Goal: Task Accomplishment & Management: Use online tool/utility

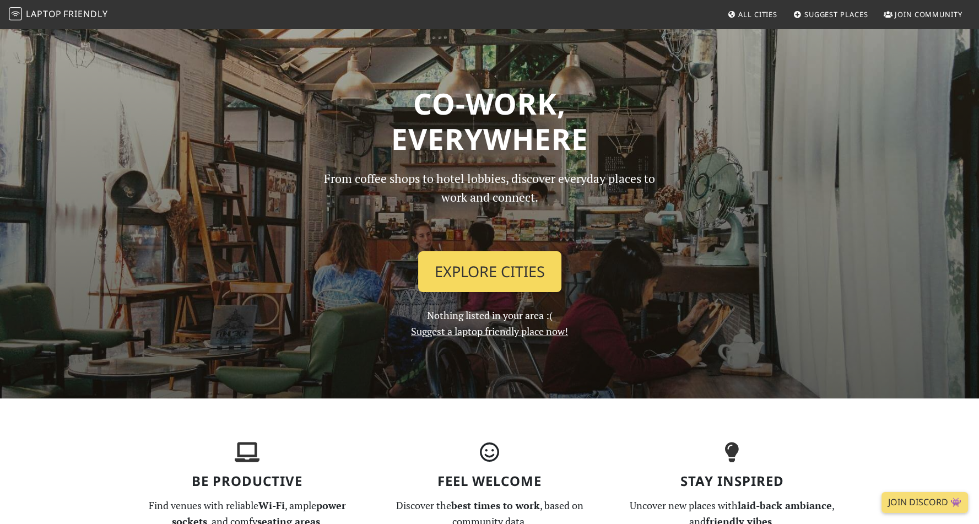
click at [520, 267] on link "Explore Cities" at bounding box center [489, 271] width 143 height 41
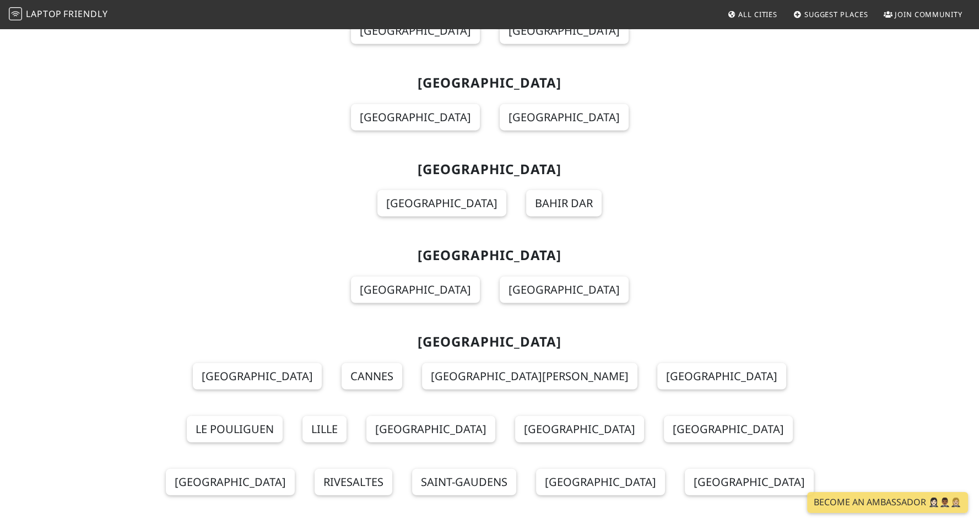
scroll to position [3294, 0]
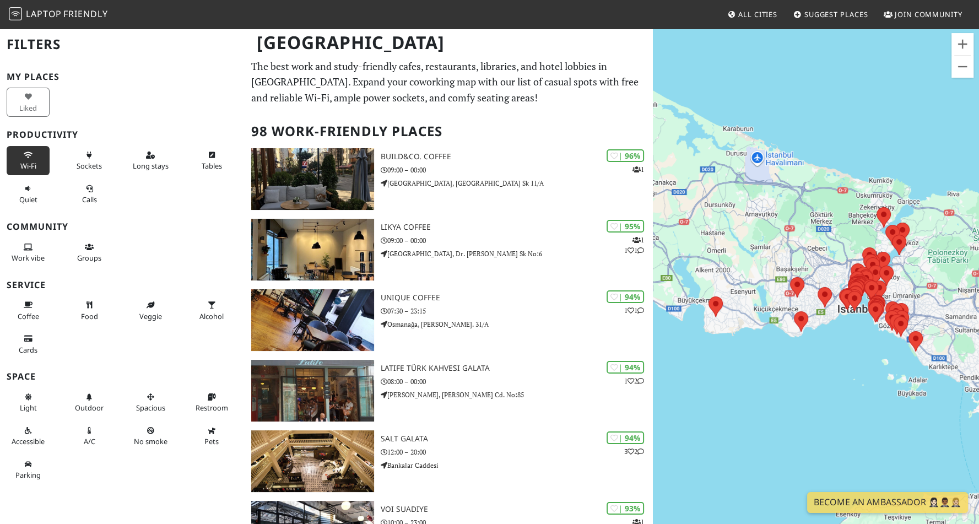
click at [24, 152] on icon at bounding box center [28, 155] width 9 height 7
click at [85, 156] on icon at bounding box center [89, 155] width 9 height 7
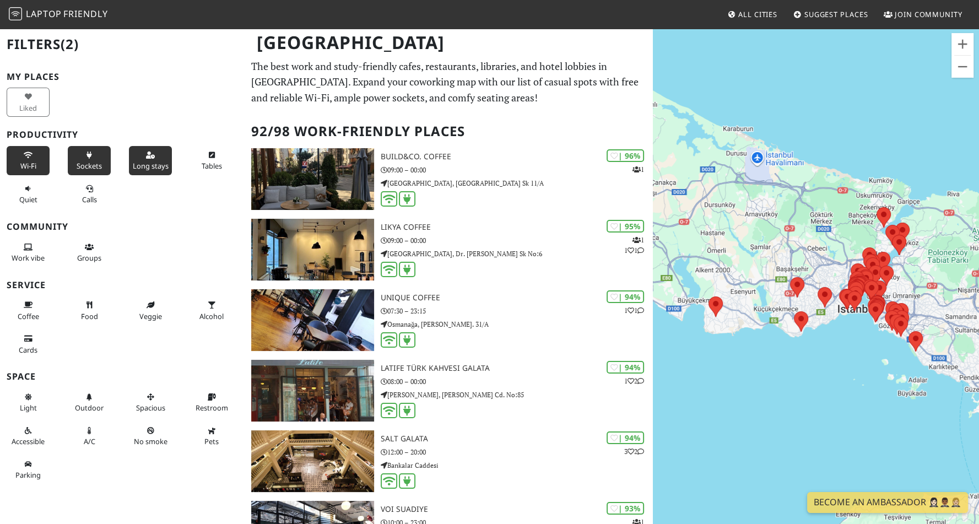
click at [136, 159] on button "Long stays" at bounding box center [150, 160] width 43 height 29
click at [213, 163] on span "Tables" at bounding box center [212, 166] width 20 height 10
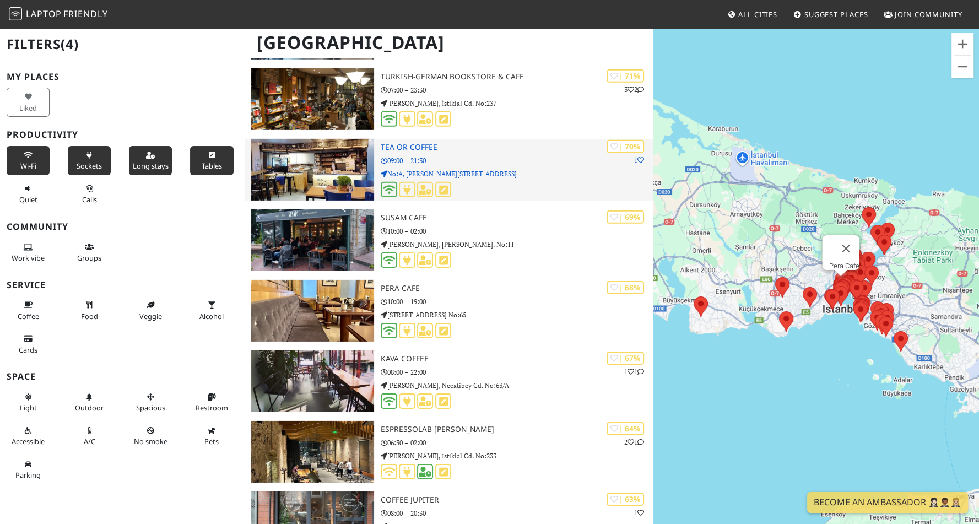
scroll to position [4028, 0]
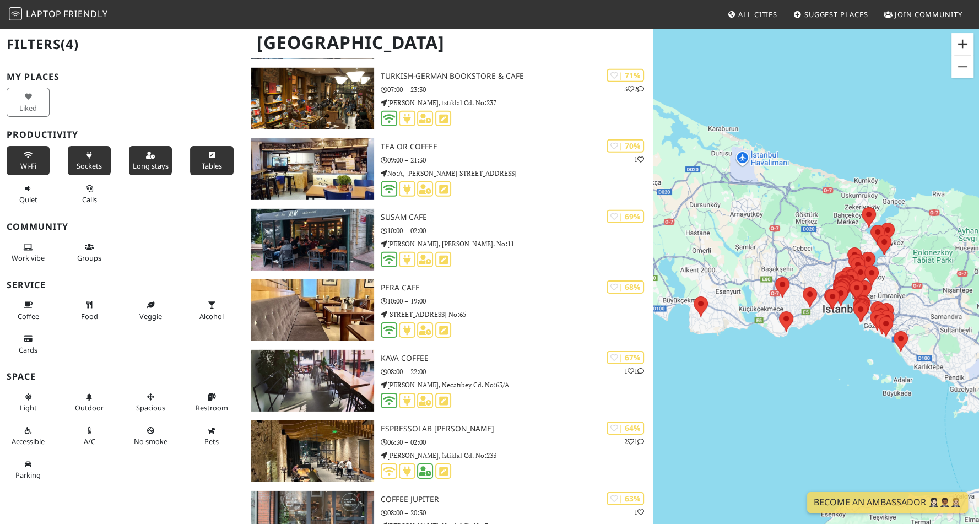
click at [966, 47] on button "Zoom in" at bounding box center [963, 44] width 22 height 22
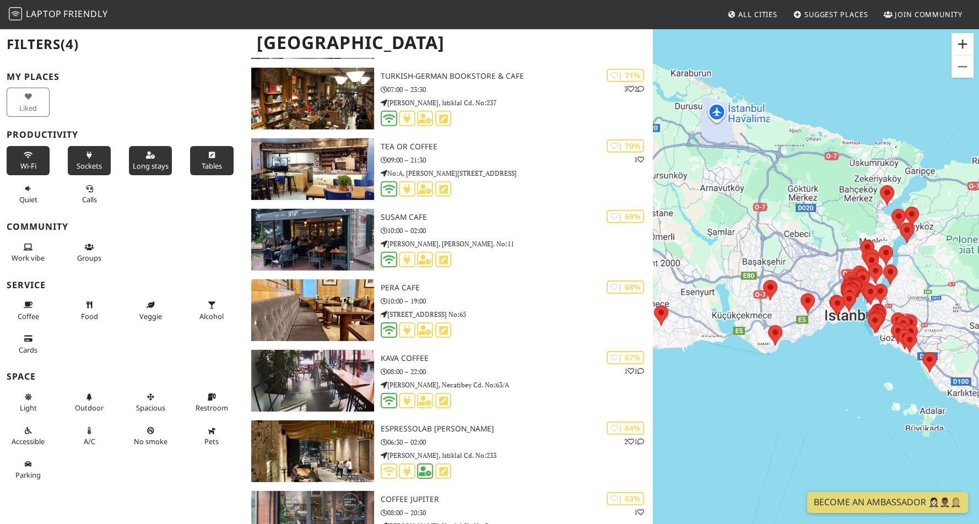
click at [966, 47] on button "Zoom in" at bounding box center [963, 44] width 22 height 22
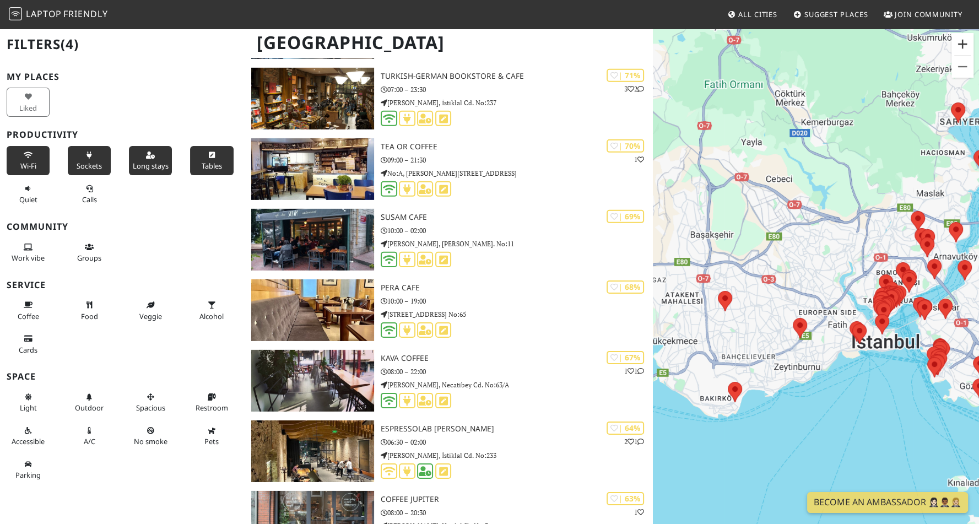
click at [966, 47] on button "Zoom in" at bounding box center [963, 44] width 22 height 22
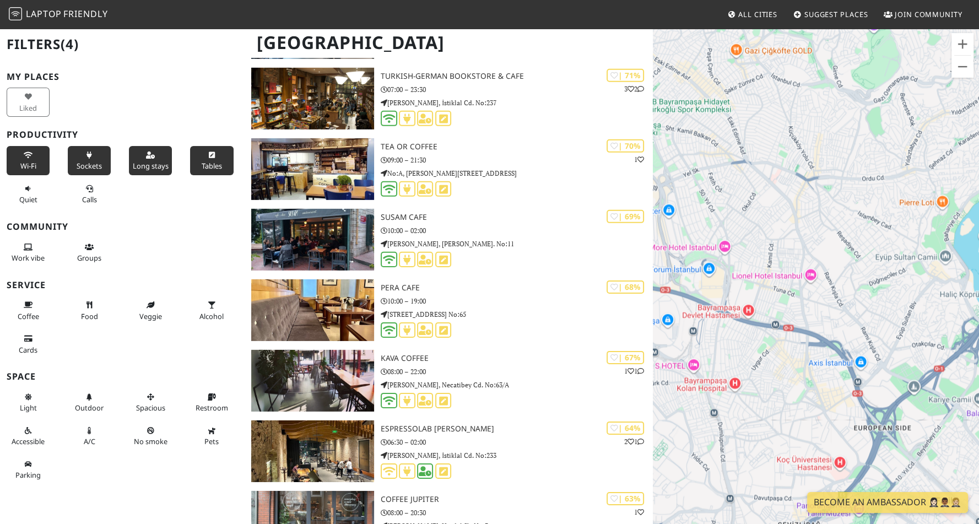
drag, startPoint x: 882, startPoint y: 277, endPoint x: 703, endPoint y: 198, distance: 195.1
click at [708, 202] on div at bounding box center [816, 290] width 326 height 524
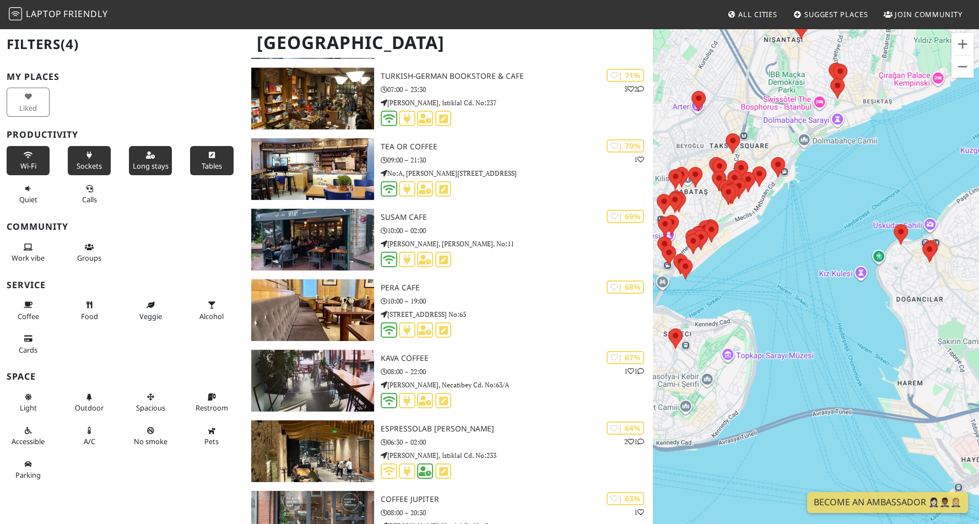
drag, startPoint x: 865, startPoint y: 297, endPoint x: 950, endPoint y: 371, distance: 112.8
click at [950, 371] on div at bounding box center [816, 290] width 326 height 524
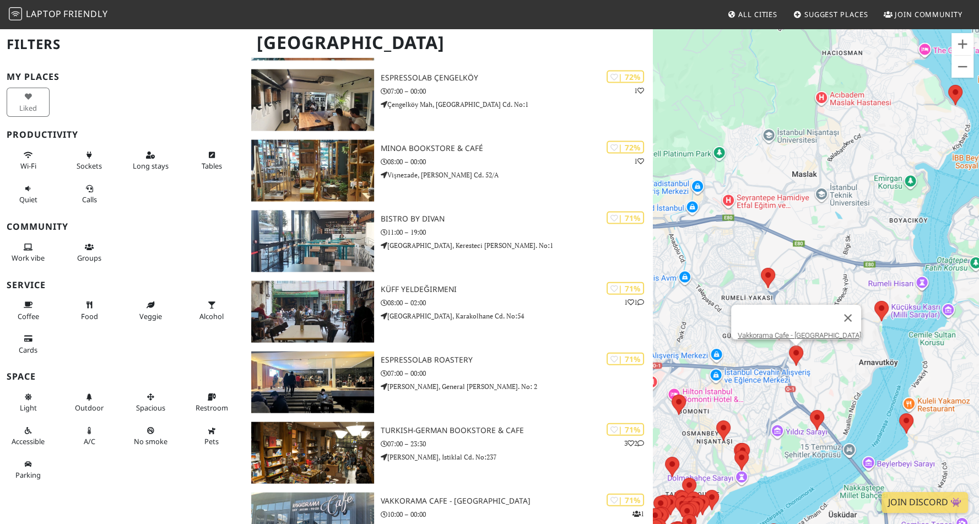
scroll to position [2829, 0]
